Goal: Task Accomplishment & Management: Manage account settings

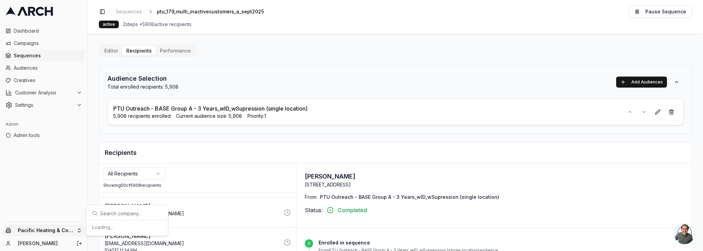
click at [70, 232] on html "Dashboard Campaigns Sequences Audiences Creatives Customer Analysis Settings Ad…" at bounding box center [351, 125] width 703 height 251
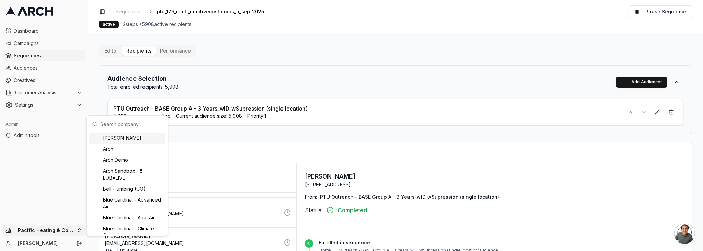
click at [126, 125] on input "text" at bounding box center [131, 124] width 62 height 14
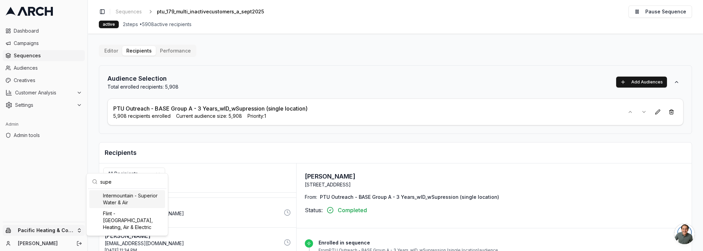
type input "super"
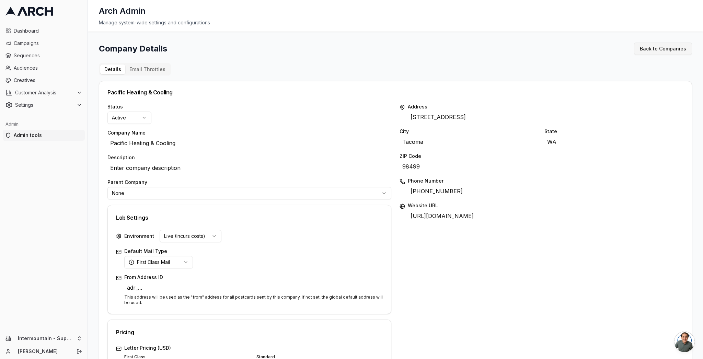
click at [674, 51] on link "Back to Companies" at bounding box center [663, 49] width 58 height 12
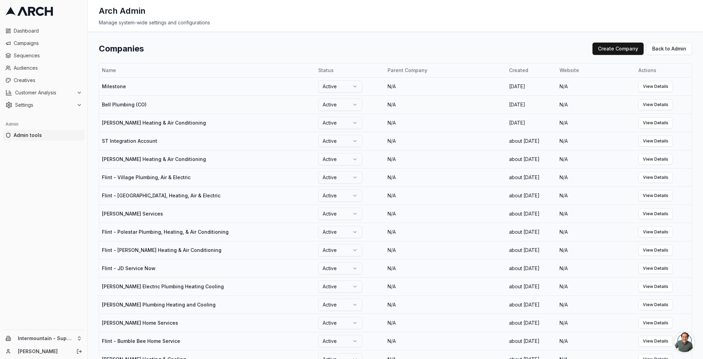
scroll to position [330, 0]
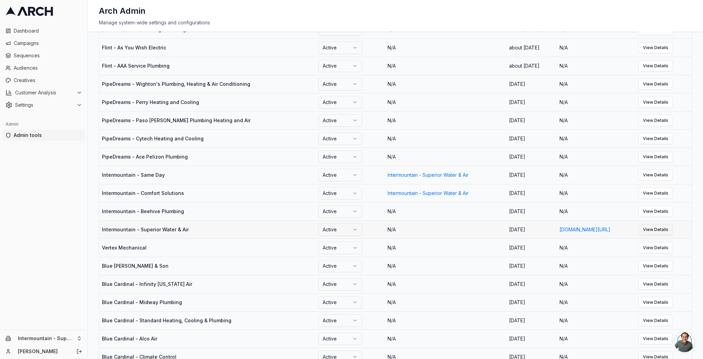
click at [669, 235] on link "View Details" at bounding box center [655, 229] width 34 height 11
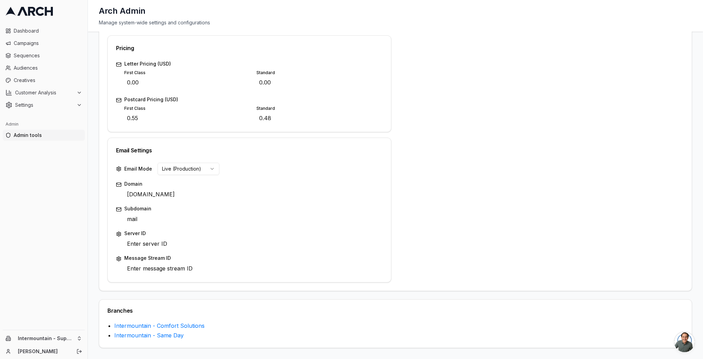
scroll to position [11, 0]
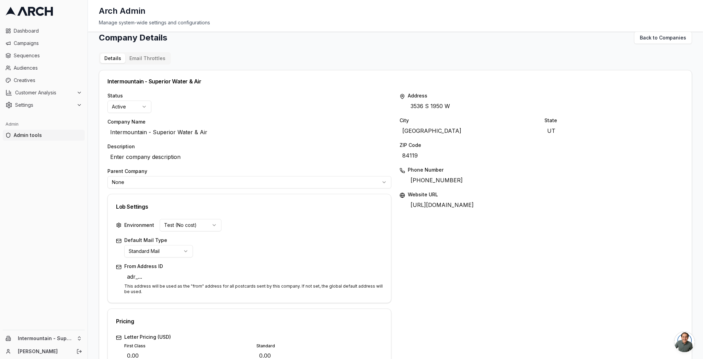
click at [155, 59] on div "Company Details Back to Companies Details Email Throttles Intermountain - Super…" at bounding box center [395, 326] width 593 height 589
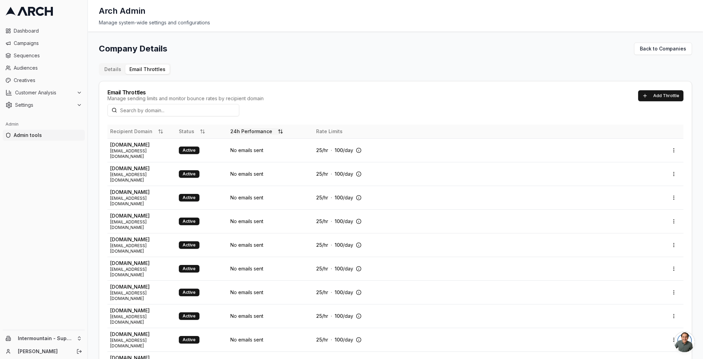
click at [263, 132] on button "24h Performance" at bounding box center [256, 131] width 53 height 7
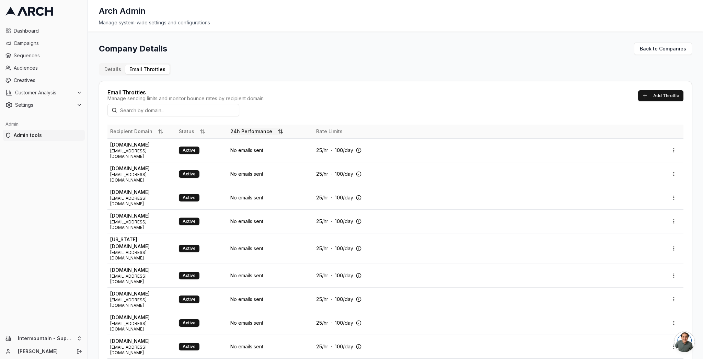
click at [263, 132] on button "24h Performance" at bounding box center [256, 131] width 53 height 7
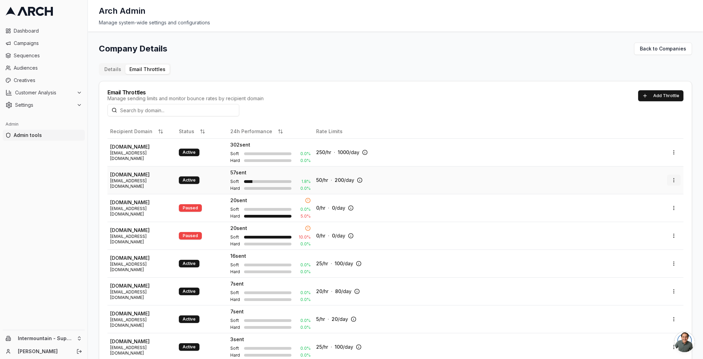
click at [672, 179] on html "Dashboard Campaigns Sequences Audiences Creatives Customer Analysis Settings Ad…" at bounding box center [351, 179] width 703 height 359
click at [654, 195] on div "Edit" at bounding box center [655, 194] width 40 height 11
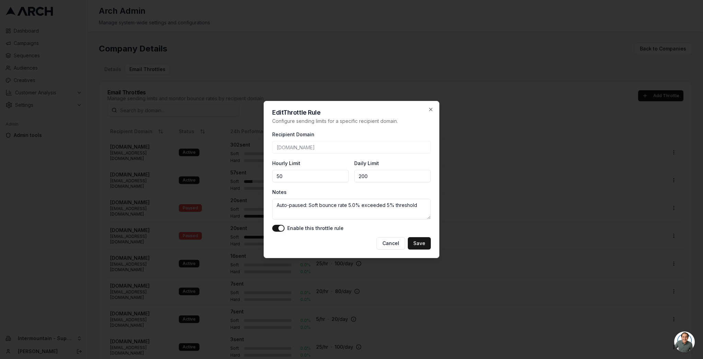
click at [298, 177] on input "50" at bounding box center [310, 176] width 77 height 12
type input "100"
click at [429, 110] on icon "button" at bounding box center [430, 109] width 5 height 5
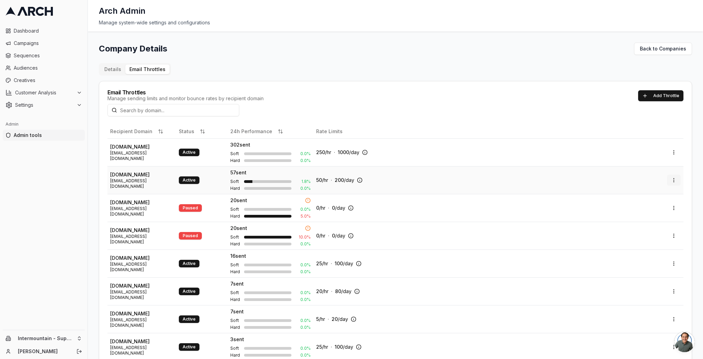
click at [669, 185] on body "Dashboard Campaigns Sequences Audiences Creatives Customer Analysis Settings Ad…" at bounding box center [351, 179] width 703 height 359
click at [656, 193] on div "Edit" at bounding box center [655, 194] width 40 height 11
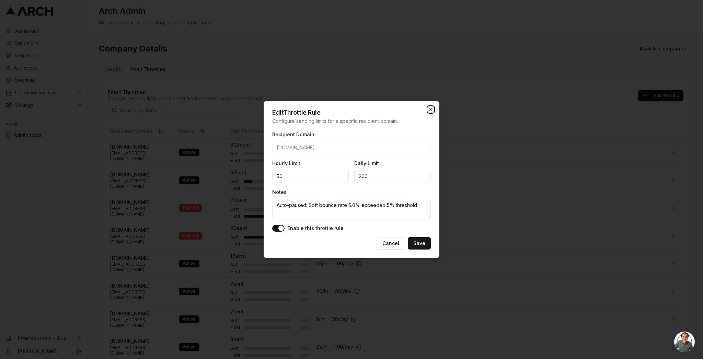
click at [428, 112] on icon "button" at bounding box center [430, 109] width 5 height 5
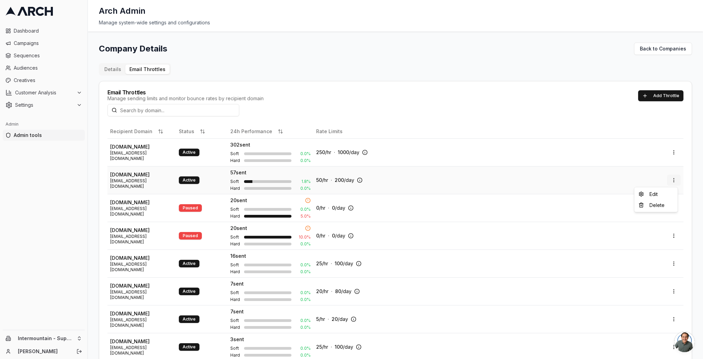
click at [672, 178] on html "Dashboard Campaigns Sequences Audiences Creatives Customer Analysis Settings Ad…" at bounding box center [351, 179] width 703 height 359
click at [653, 196] on div "Edit" at bounding box center [655, 194] width 40 height 11
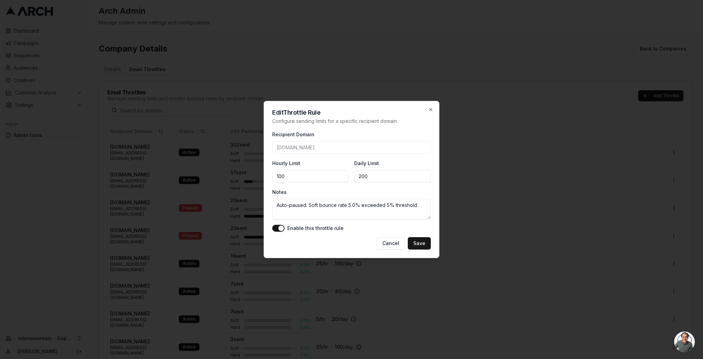
type input "100"
type input "500"
click at [423, 244] on button "Save" at bounding box center [419, 243] width 23 height 12
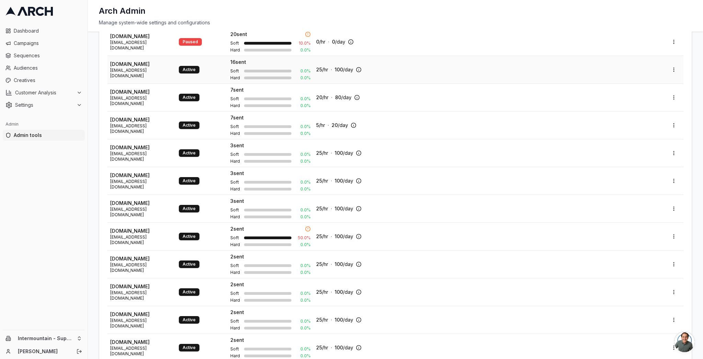
scroll to position [194, 0]
